Goal: Book appointment/travel/reservation

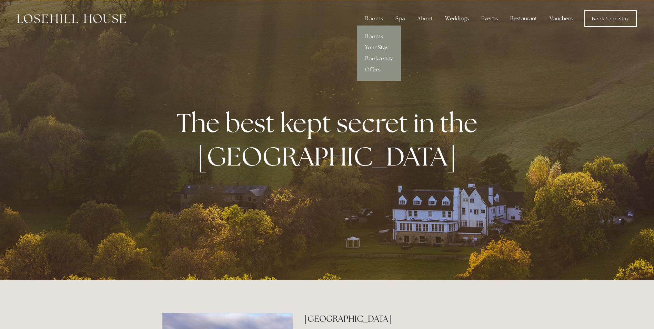
click at [371, 48] on link "Your Stay" at bounding box center [379, 47] width 44 height 11
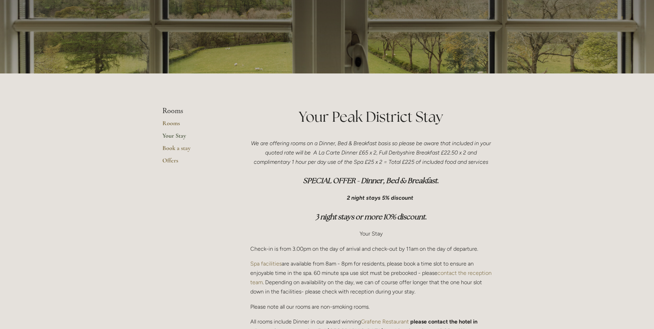
scroll to position [34, 0]
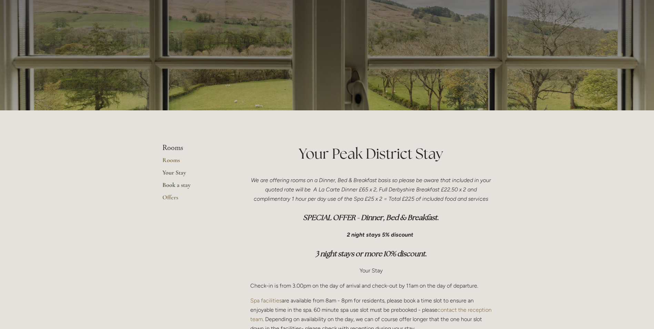
click at [178, 184] on link "Book a stay" at bounding box center [195, 187] width 66 height 12
